Goal: Information Seeking & Learning: Understand process/instructions

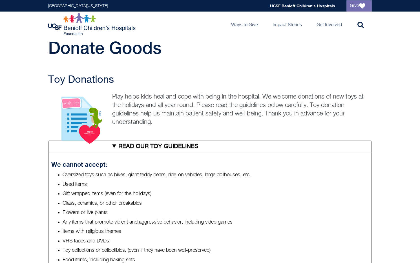
scroll to position [19, 0]
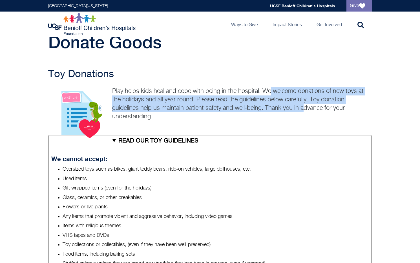
drag, startPoint x: 272, startPoint y: 93, endPoint x: 305, endPoint y: 113, distance: 38.5
click at [303, 112] on p "Play helps kids heal and cope with being in the hospital. We welcome donations …" at bounding box center [209, 104] width 323 height 34
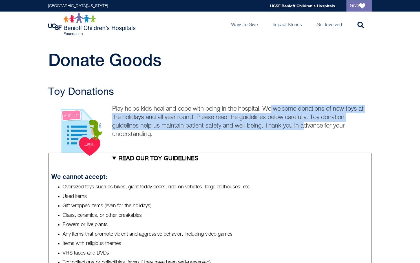
scroll to position [0, 0]
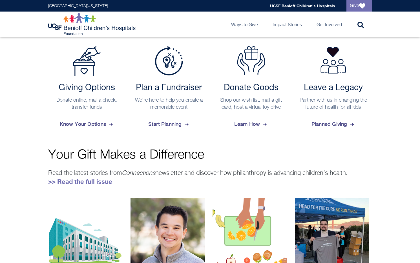
scroll to position [231, 0]
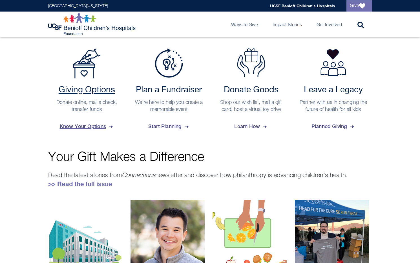
click at [95, 128] on span "Know Your Options" at bounding box center [87, 126] width 54 height 15
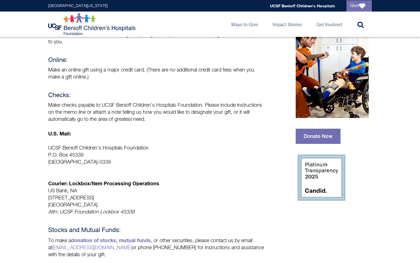
scroll to position [72, 0]
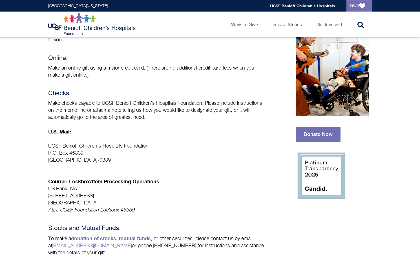
click at [318, 191] on img at bounding box center [320, 175] width 51 height 51
